Goal: Find specific page/section

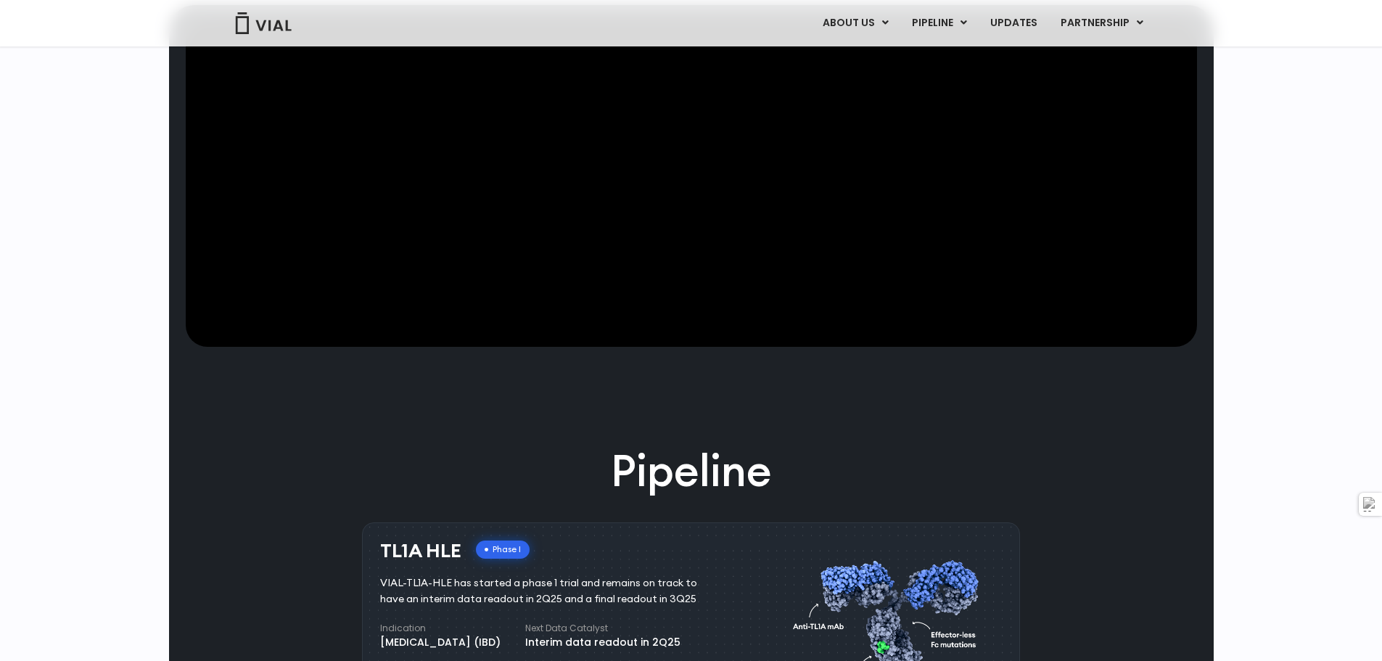
scroll to position [73, 0]
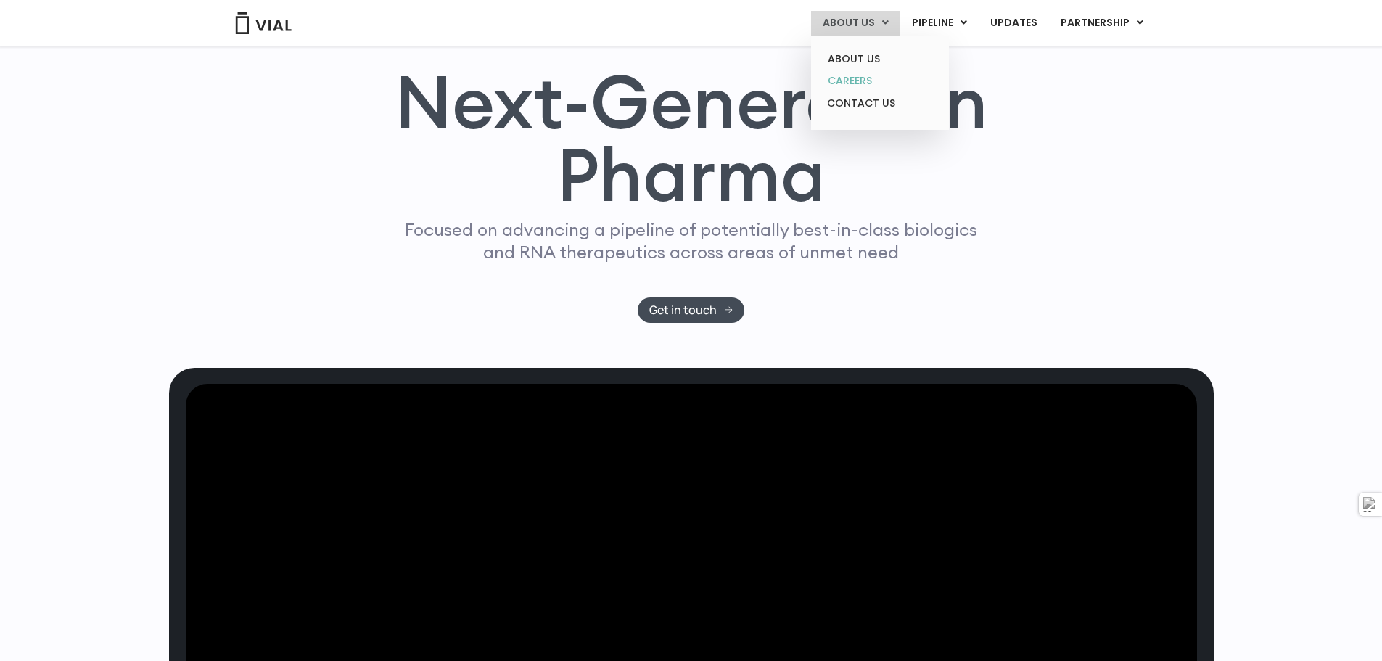
click at [864, 78] on link "CAREERS" at bounding box center [879, 81] width 127 height 22
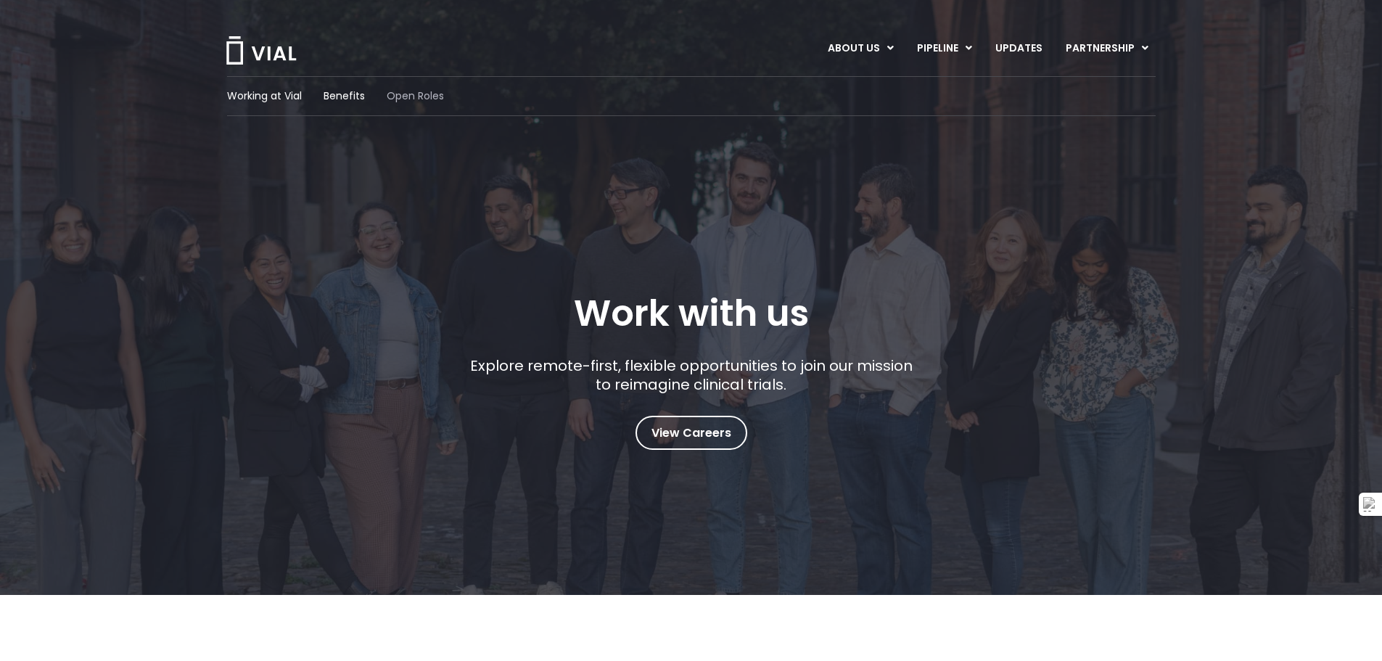
click at [414, 99] on span "Open Roles" at bounding box center [415, 96] width 57 height 15
click at [271, 96] on span "Working at Vial" at bounding box center [264, 96] width 75 height 15
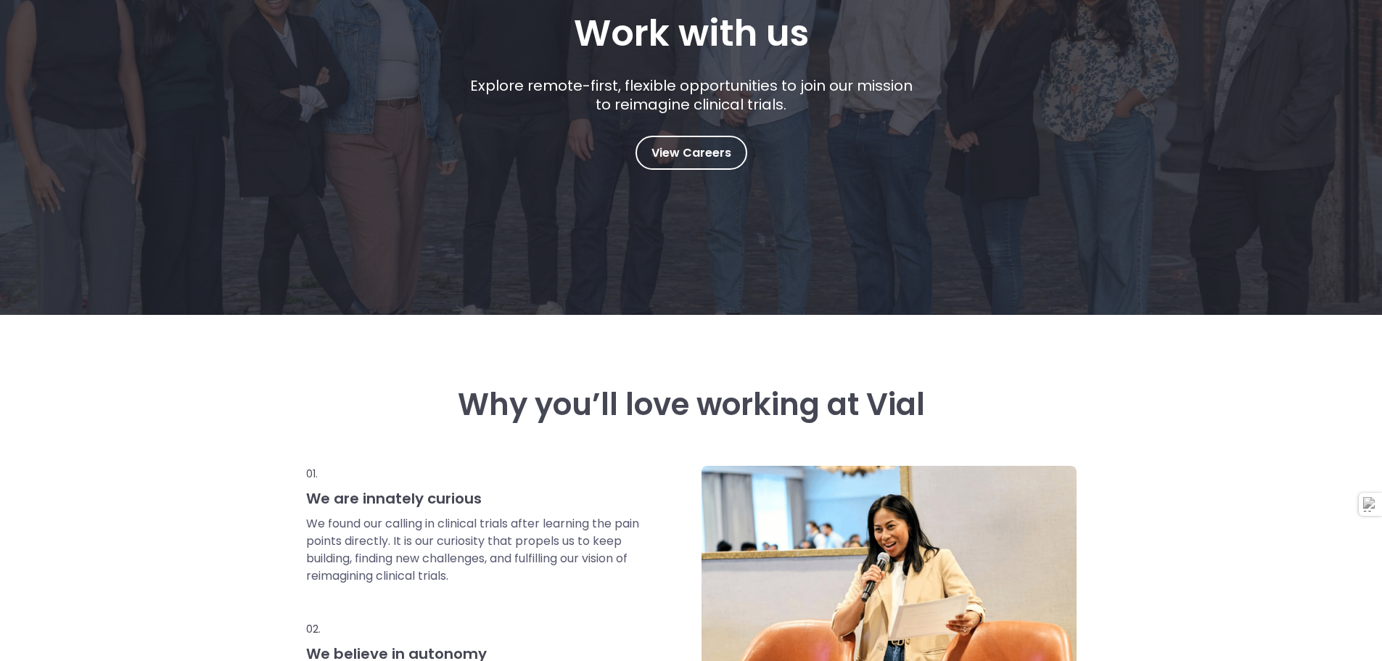
scroll to position [305, 0]
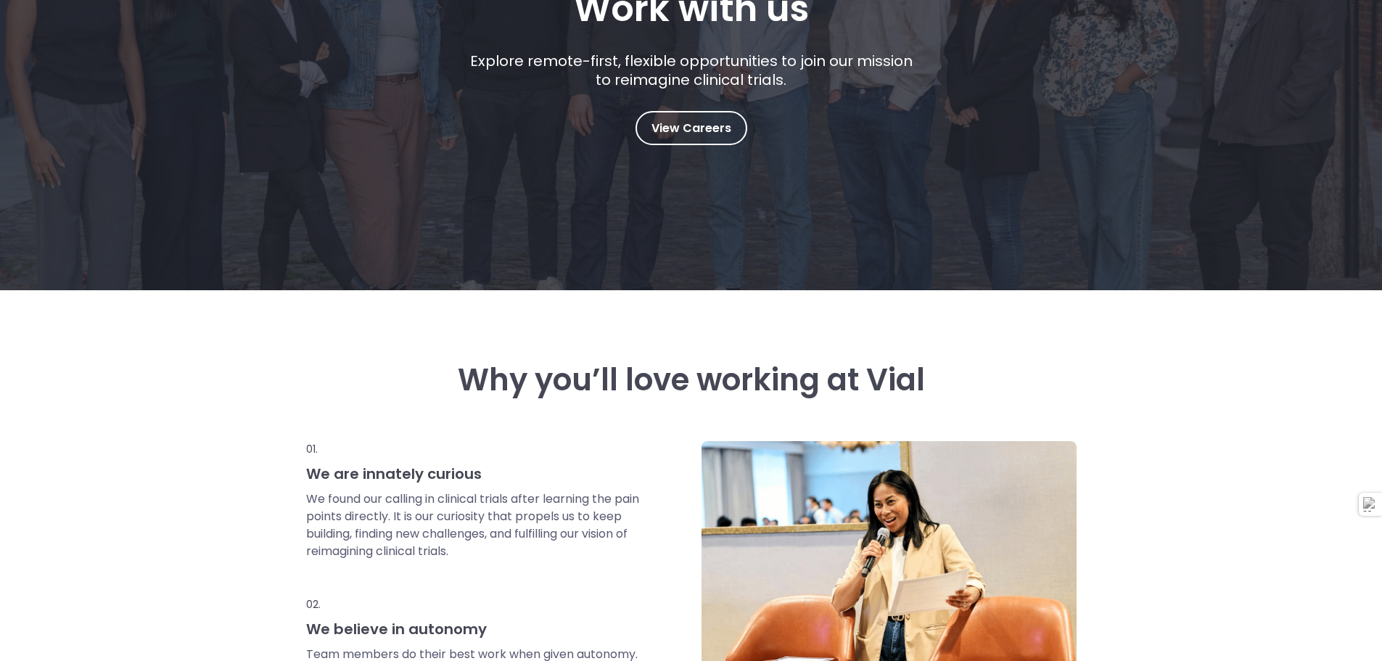
click at [499, 385] on h3 "Why you’ll love working at Vial" at bounding box center [691, 380] width 770 height 35
